Goal: Ask a question

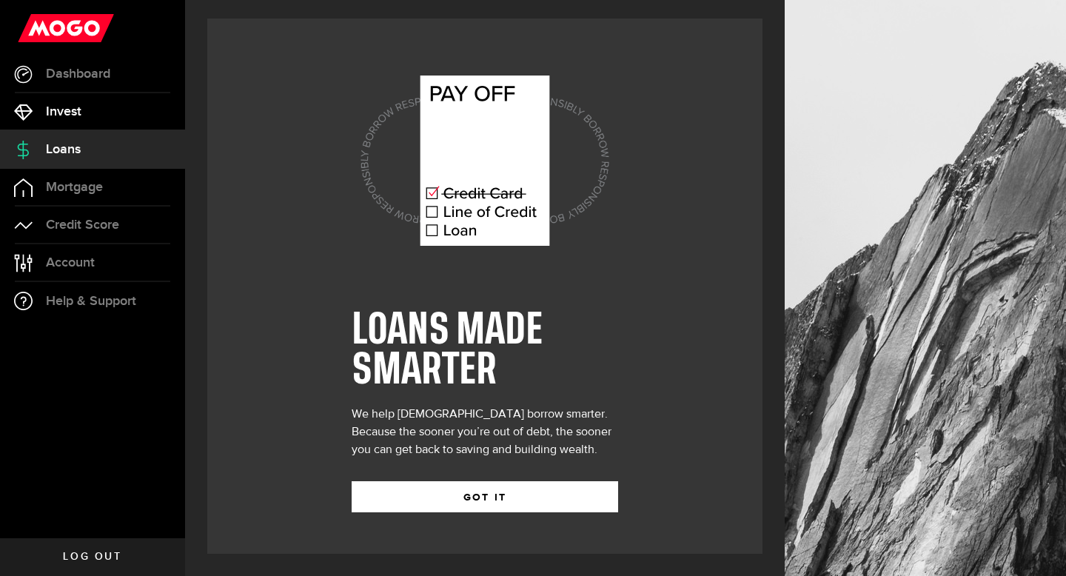
click at [132, 110] on link "Invest" at bounding box center [92, 111] width 185 height 37
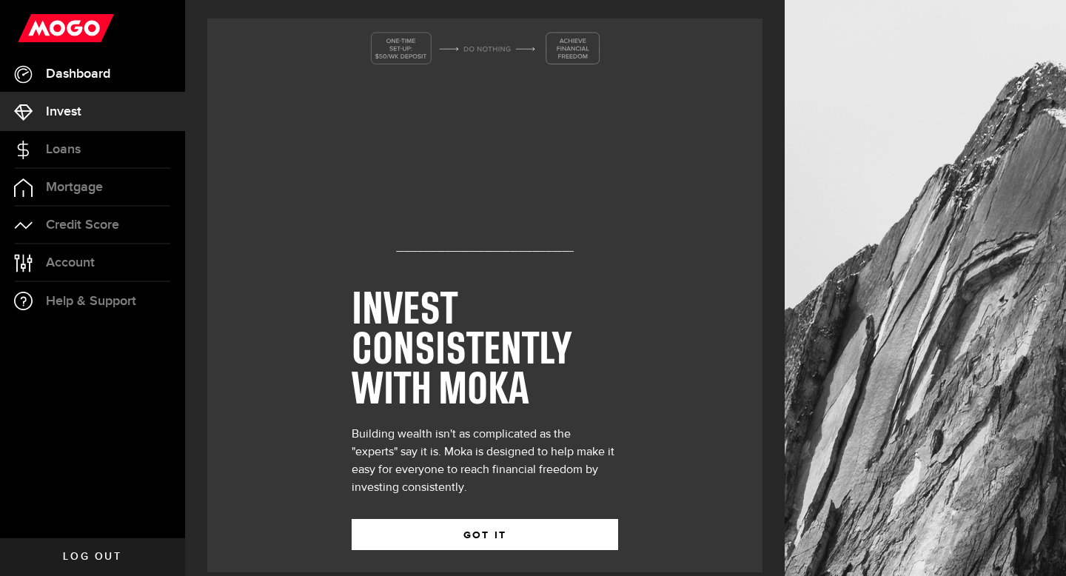
click at [127, 68] on link "Dashboard" at bounding box center [92, 74] width 185 height 37
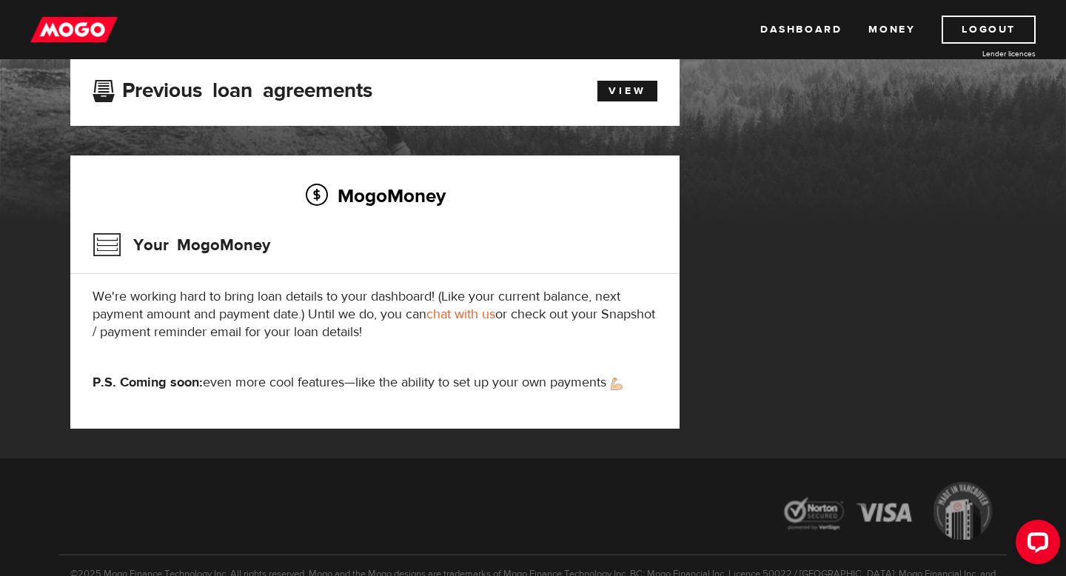
scroll to position [110, 0]
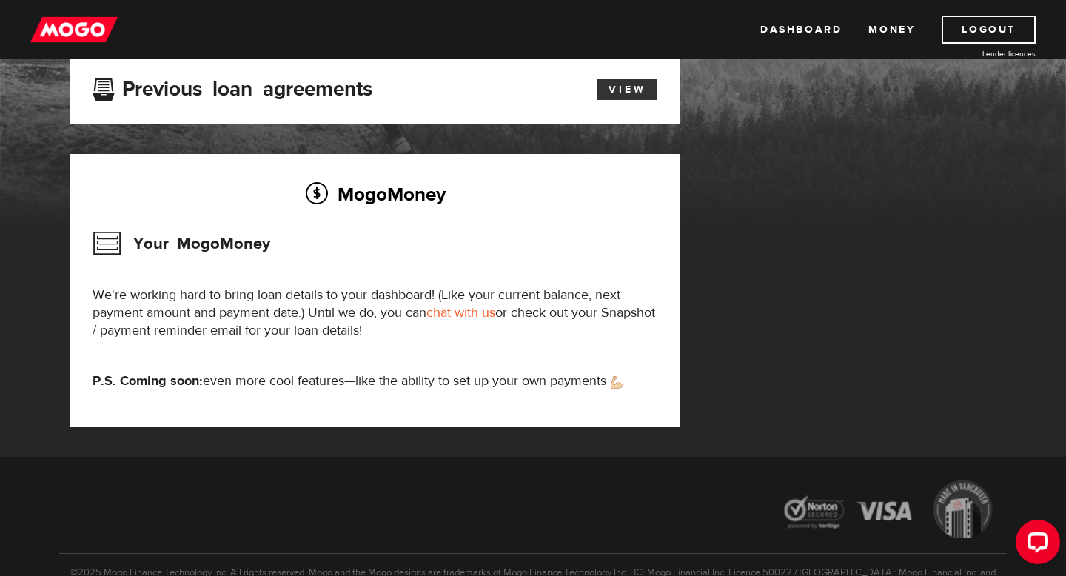
click at [643, 99] on link "View" at bounding box center [628, 89] width 60 height 21
click at [883, 24] on link "Money" at bounding box center [892, 30] width 47 height 28
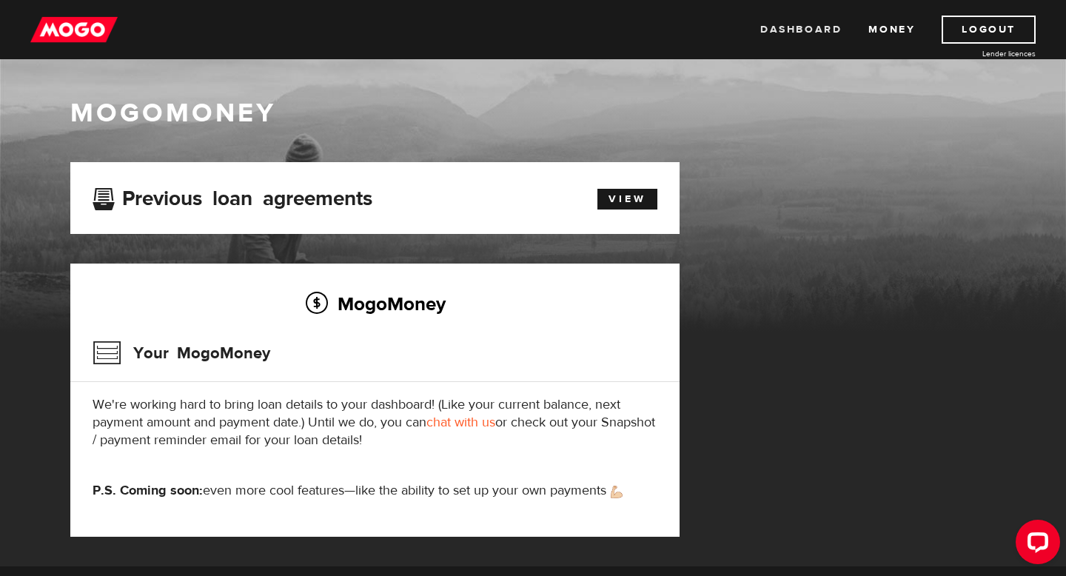
click at [789, 27] on link "Dashboard" at bounding box center [800, 30] width 81 height 28
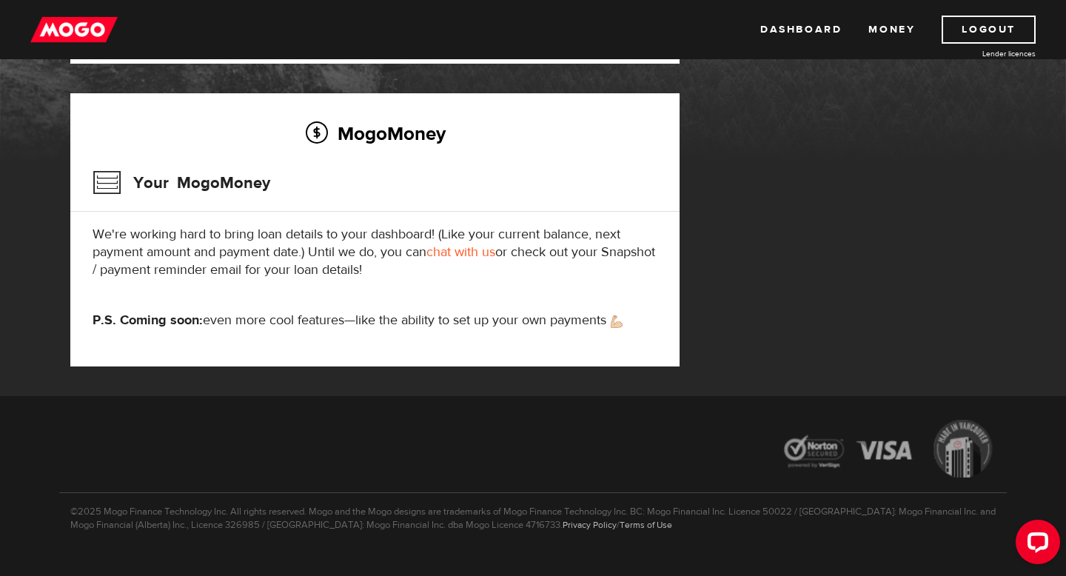
scroll to position [169, 0]
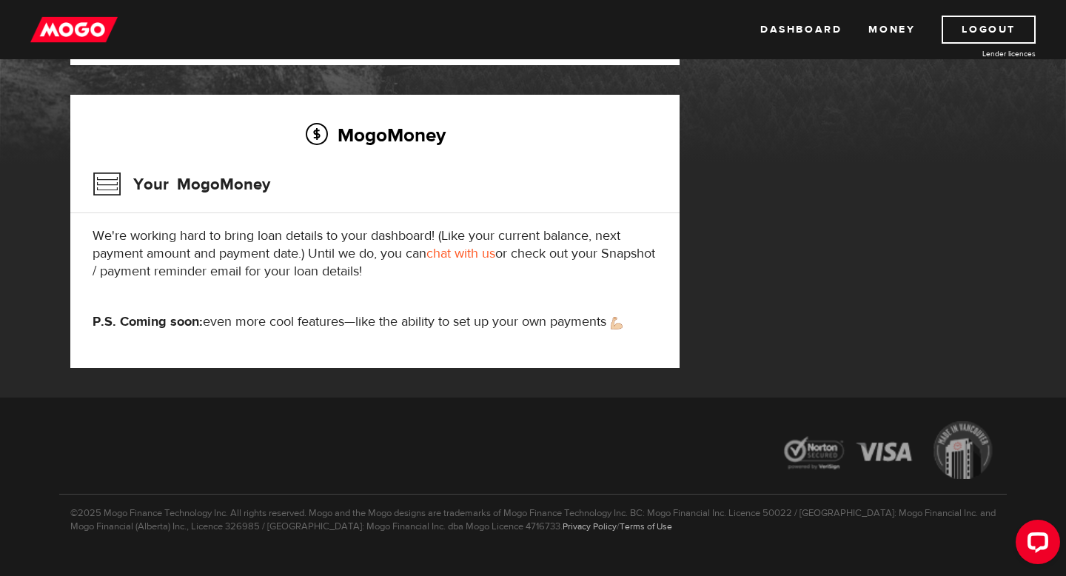
click at [456, 256] on link "chat with us" at bounding box center [460, 253] width 69 height 17
click at [861, 238] on div "MogoMoney Your MogoMoney application Expired Your MogoMoney credit decision has…" at bounding box center [533, 195] width 948 height 404
